Goal: Book appointment/travel/reservation

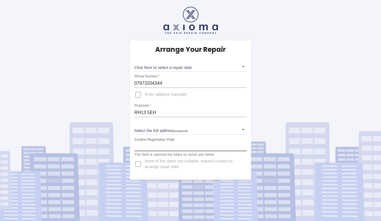
click at [162, 148] on input "Confirm Registration Plate" at bounding box center [190, 146] width 112 height 9
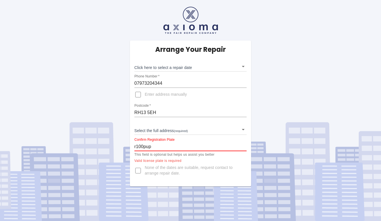
drag, startPoint x: 159, startPoint y: 148, endPoint x: 117, endPoint y: 148, distance: 41.6
click at [117, 148] on div "Arrange Your Repair Click here to select a repair date ​ Phone Number   * 07973…" at bounding box center [191, 93] width 390 height 186
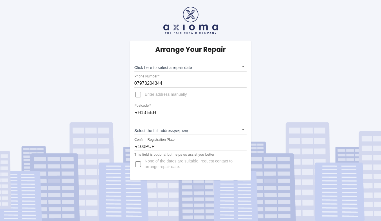
type input "R100PUP"
click at [183, 130] on body "Arrange Your Repair Click here to select a repair date ​ Phone Number   * 07973…" at bounding box center [190, 110] width 381 height 221
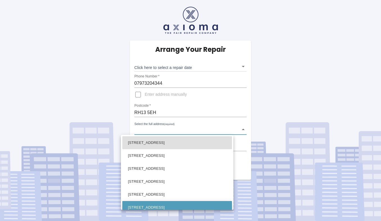
click at [155, 207] on li "[STREET_ADDRESS]" at bounding box center [177, 207] width 110 height 13
type input "6 Oxford Road Horsham West Sussex"
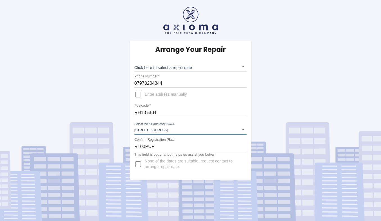
click at [138, 164] on input "None of the dates are suitable, request contact to arrange repair date." at bounding box center [137, 163] width 13 height 13
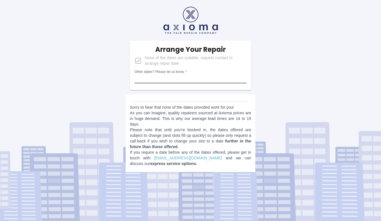
click at [156, 80] on input "Other dates? Please let us know.   *" at bounding box center [190, 78] width 112 height 9
click at [136, 59] on input "None of the dates are suitable, request contact to arrange repair date." at bounding box center [137, 60] width 13 height 13
checkbox input "false"
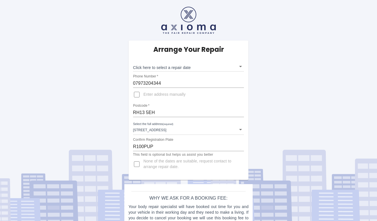
scroll to position [26, 0]
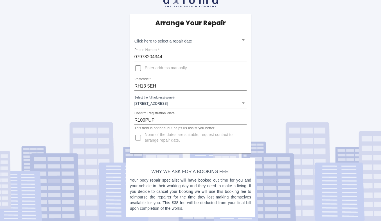
click at [181, 38] on body "Arrange Your Repair Click here to select a repair date ​ Phone Number   * 07973…" at bounding box center [190, 97] width 381 height 247
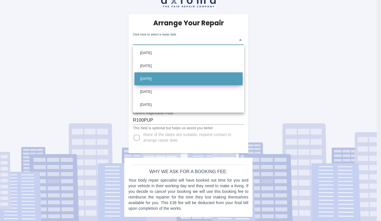
click at [172, 77] on li "Fri Sep 05 2025" at bounding box center [188, 78] width 108 height 13
type input "2025-09-05T00:00:00.000Z"
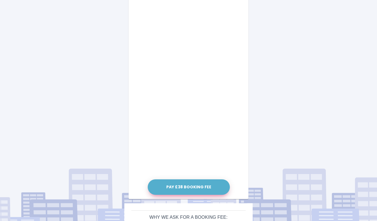
scroll to position [266, 0]
click at [183, 185] on button "Pay £38 Booking Fee" at bounding box center [189, 186] width 82 height 15
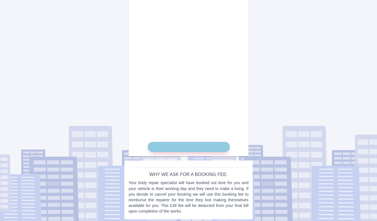
scroll to position [306, 0]
